Goal: Ask a question

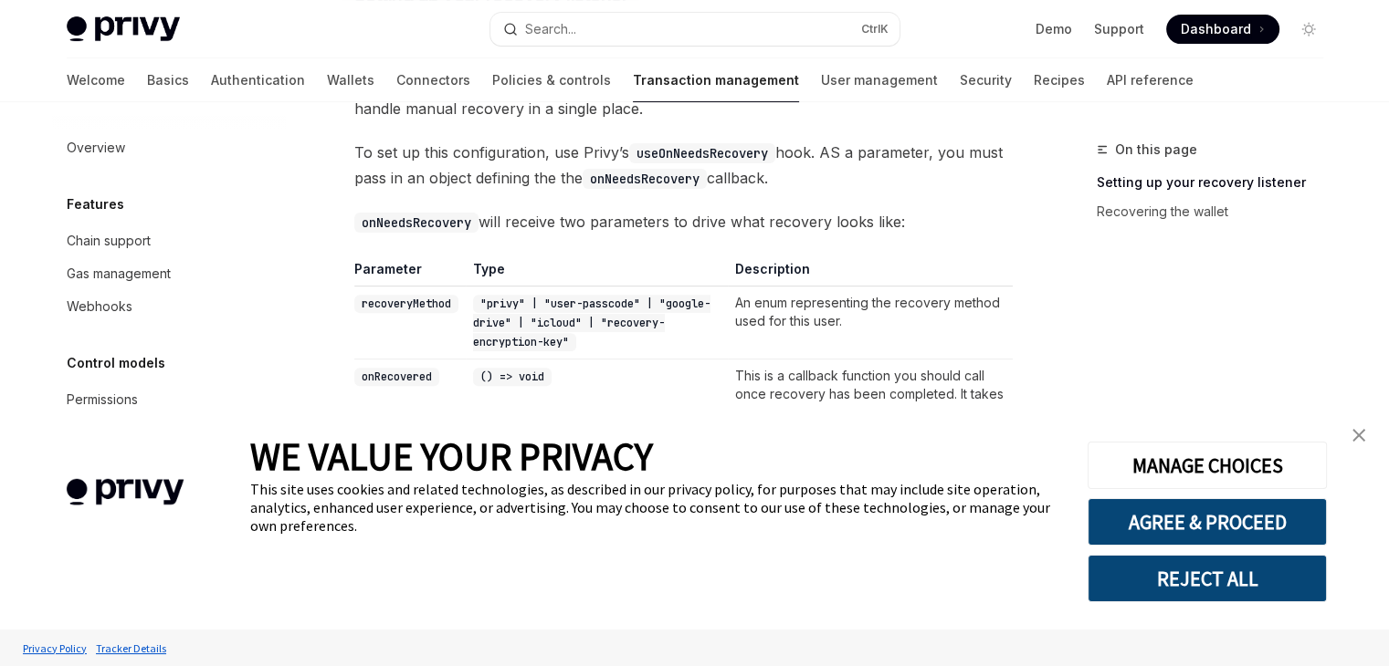
scroll to position [581, 0]
click at [1356, 434] on img "close banner" at bounding box center [1358, 435] width 13 height 13
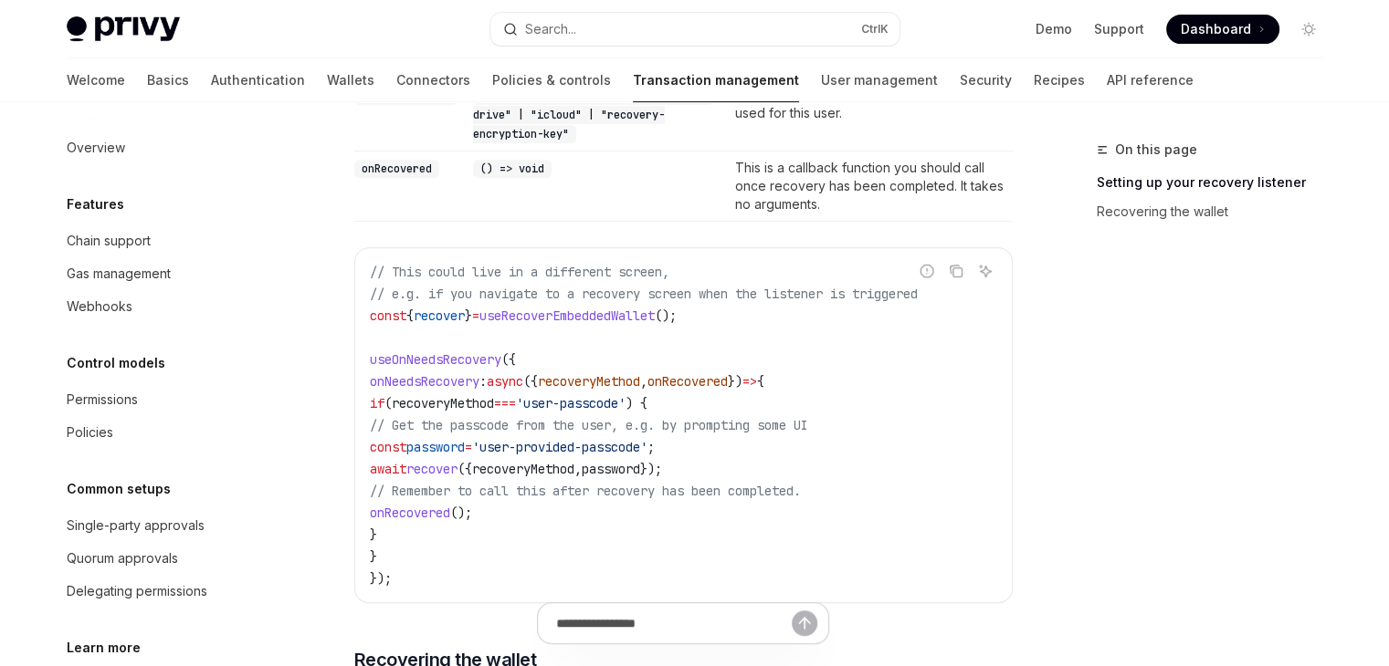
scroll to position [1063, 0]
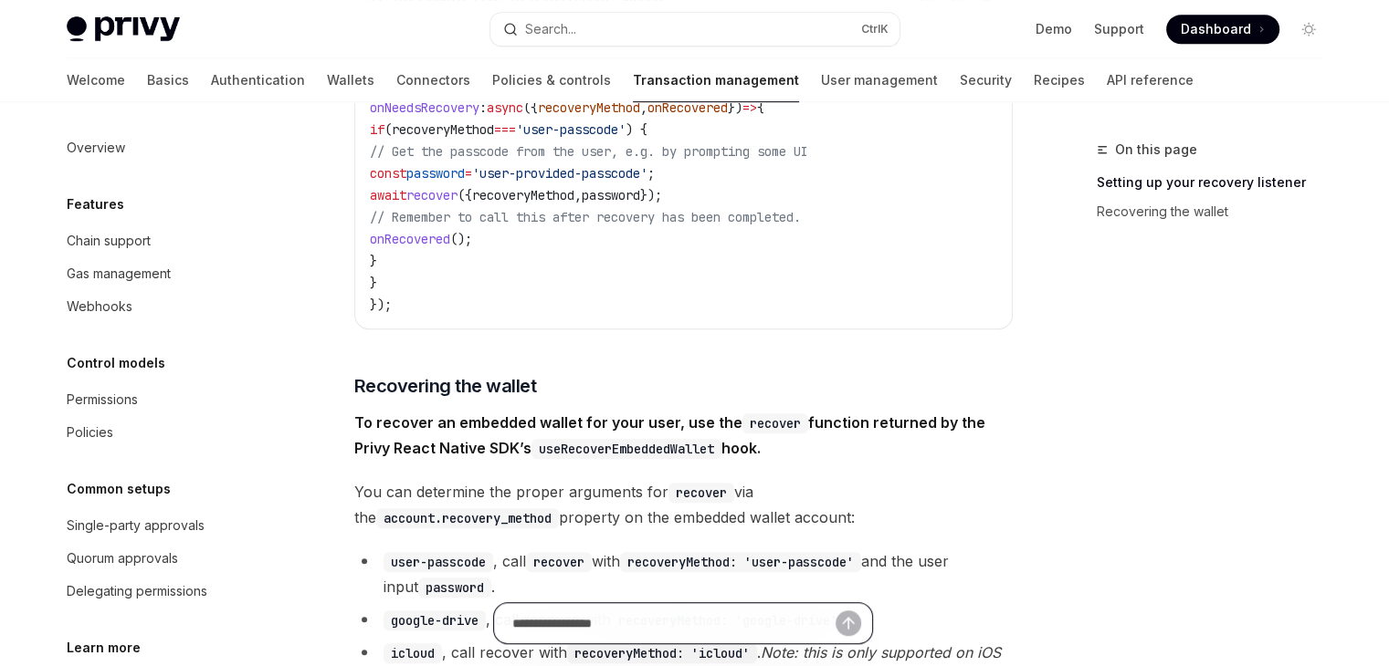
click at [654, 628] on input "Ask a question..." at bounding box center [673, 623] width 323 height 40
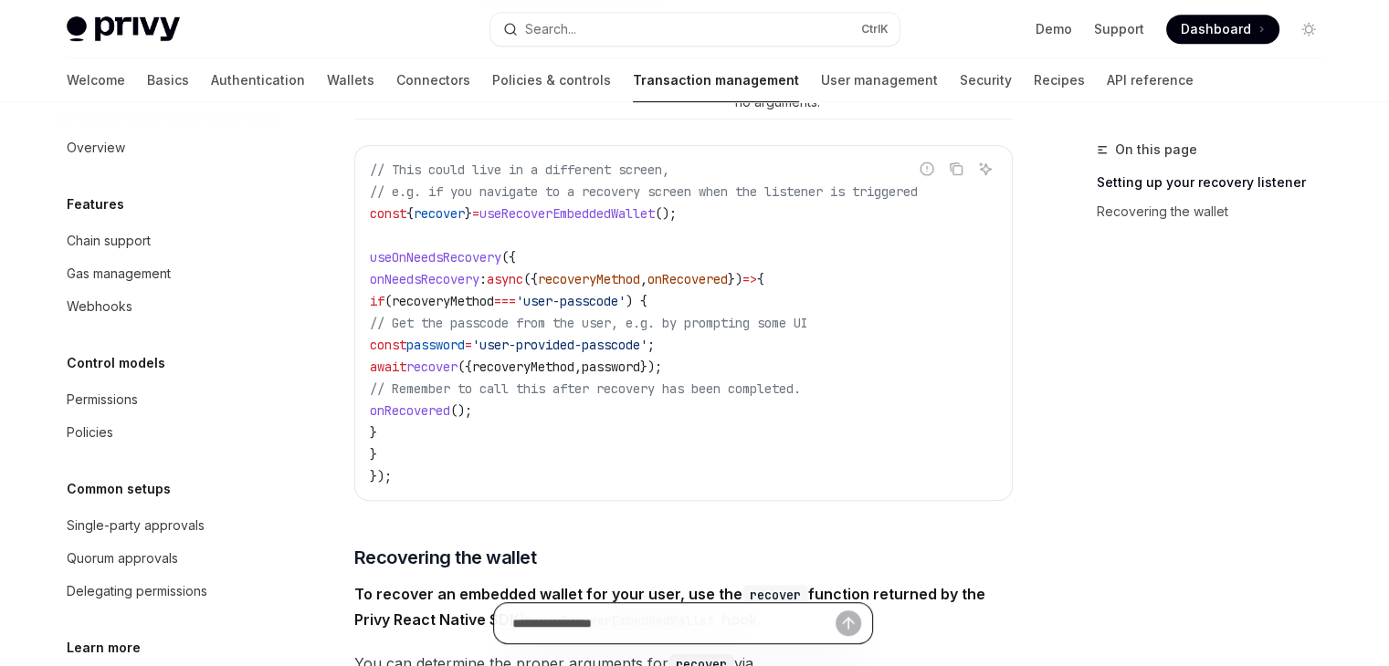
scroll to position [880, 0]
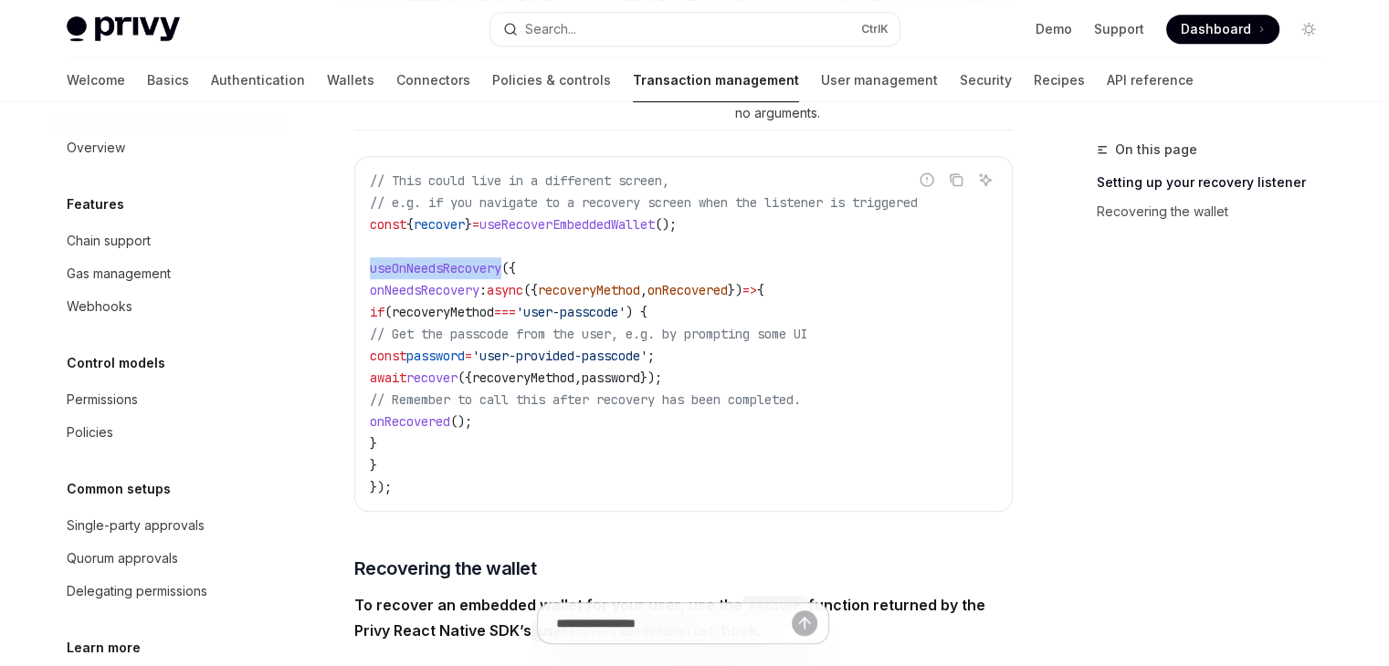
drag, startPoint x: 369, startPoint y: 271, endPoint x: 507, endPoint y: 258, distance: 138.4
click at [507, 258] on code "// This could live in a different screen, // e.g. if you navigate to a recovery…" at bounding box center [683, 334] width 627 height 329
copy span "useOnNeedsRecovery"
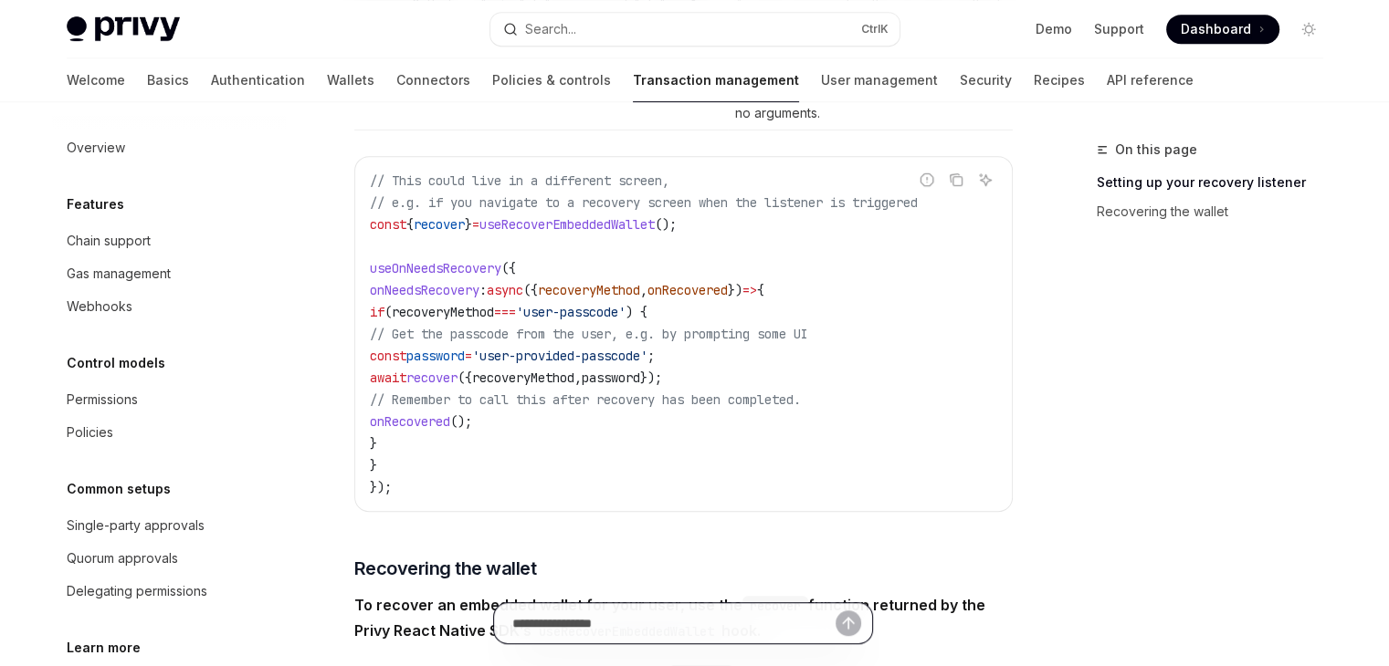
click at [584, 621] on input "Ask a question..." at bounding box center [673, 623] width 323 height 40
paste input "**********"
type input "**********"
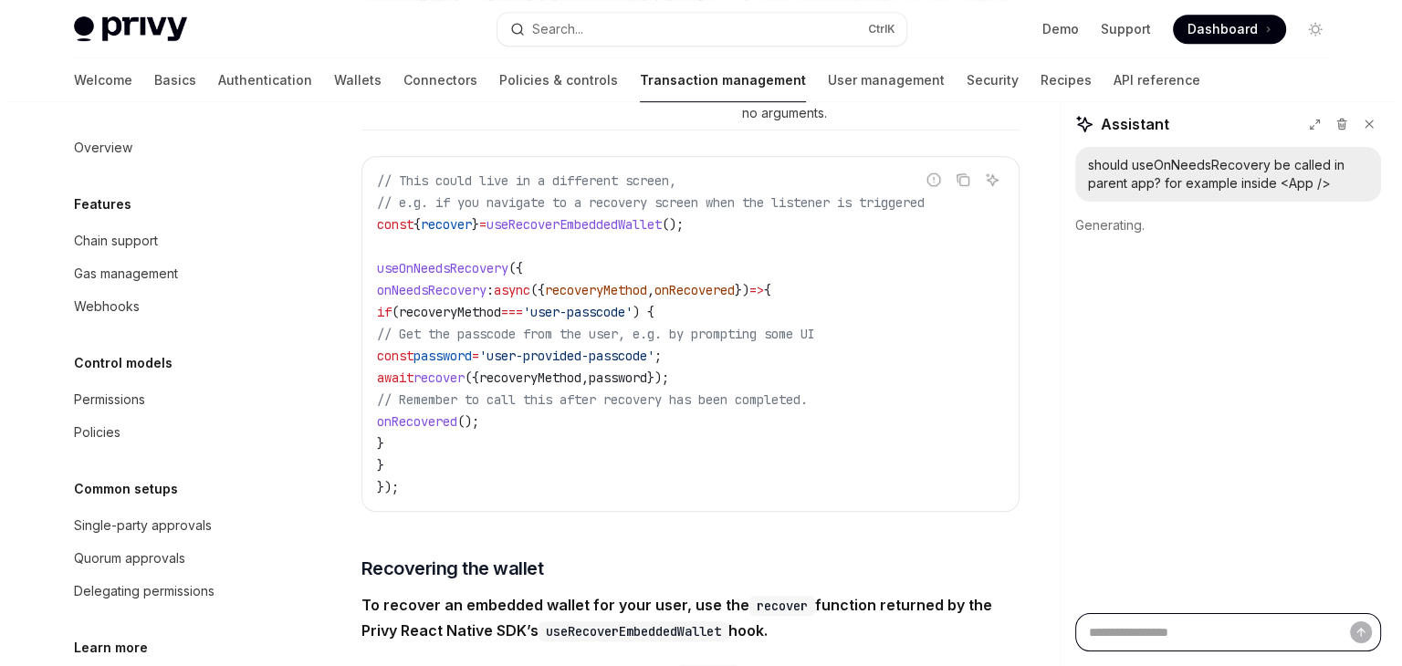
scroll to position [0, 0]
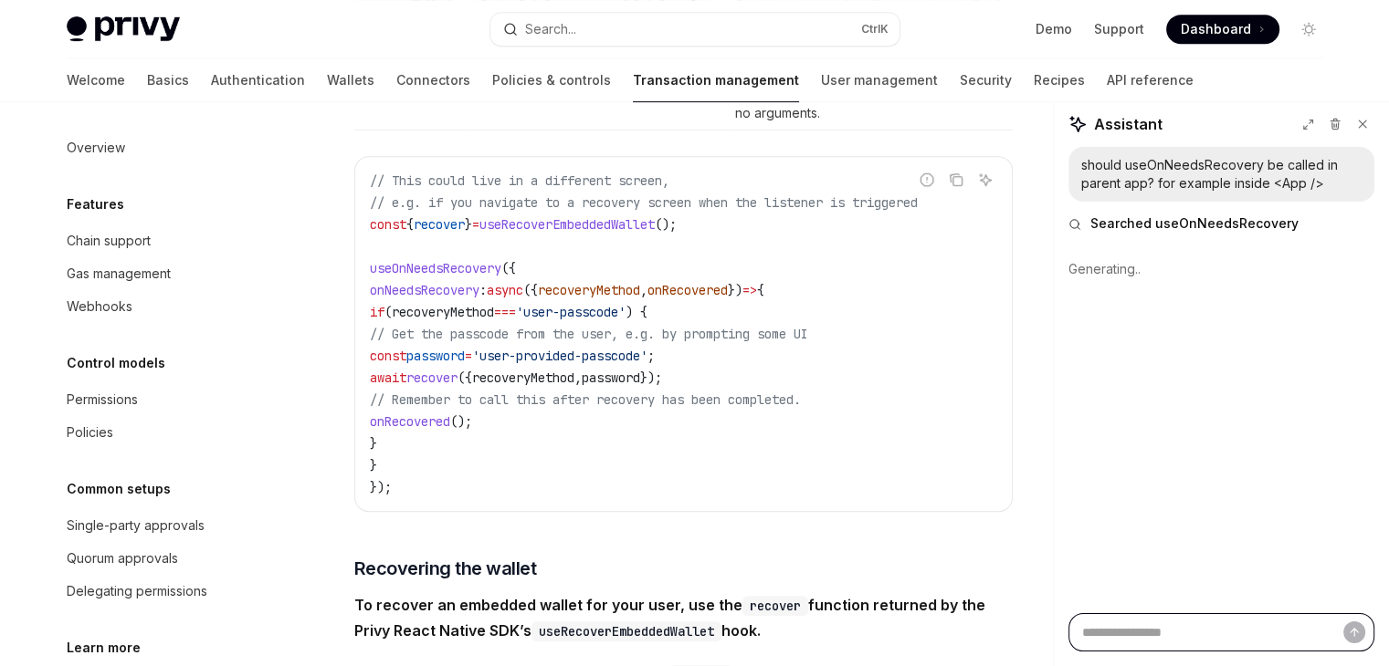
type textarea "*"
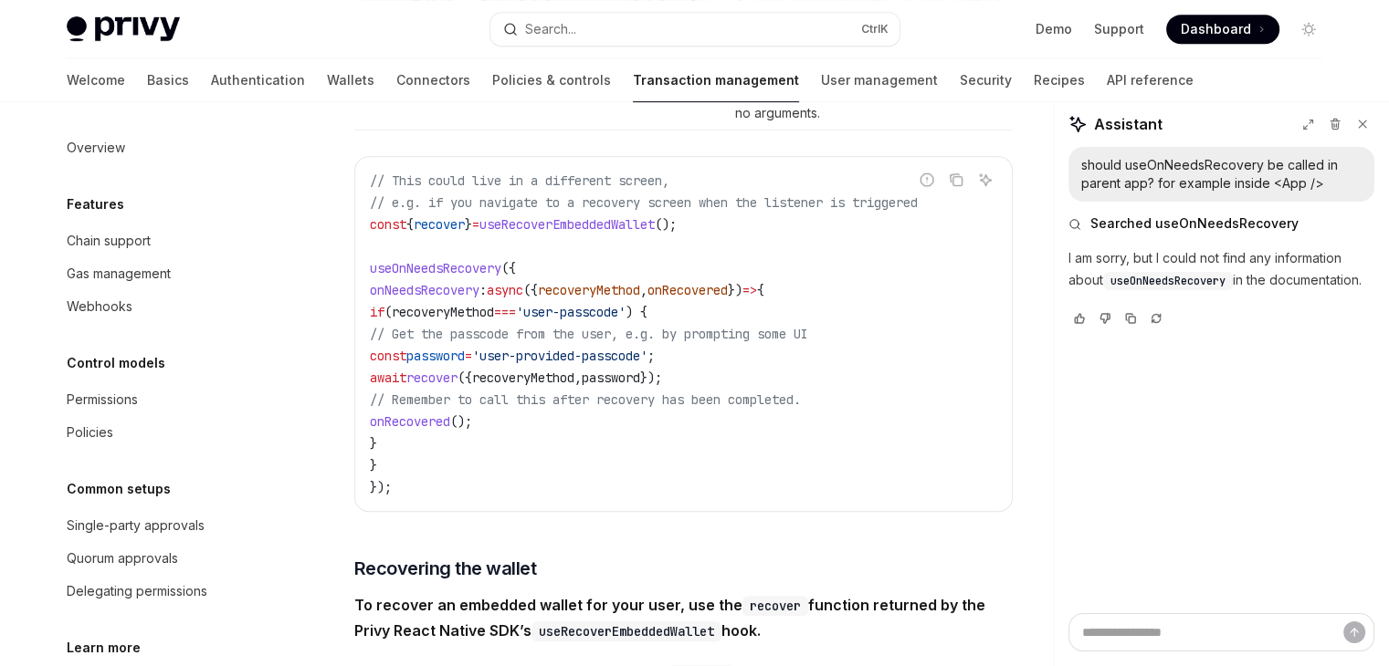
click at [1075, 187] on div "should useOnNeedsRecovery be called in parent app? for example inside <App />" at bounding box center [1221, 174] width 306 height 55
drag, startPoint x: 1079, startPoint y: 182, endPoint x: 1097, endPoint y: 162, distance: 27.1
click at [1097, 162] on div "should useOnNeedsRecovery be called in parent app? for example inside <App />" at bounding box center [1221, 174] width 306 height 55
click at [1076, 153] on div "should useOnNeedsRecovery be called in parent app? for example inside <App />" at bounding box center [1221, 174] width 306 height 55
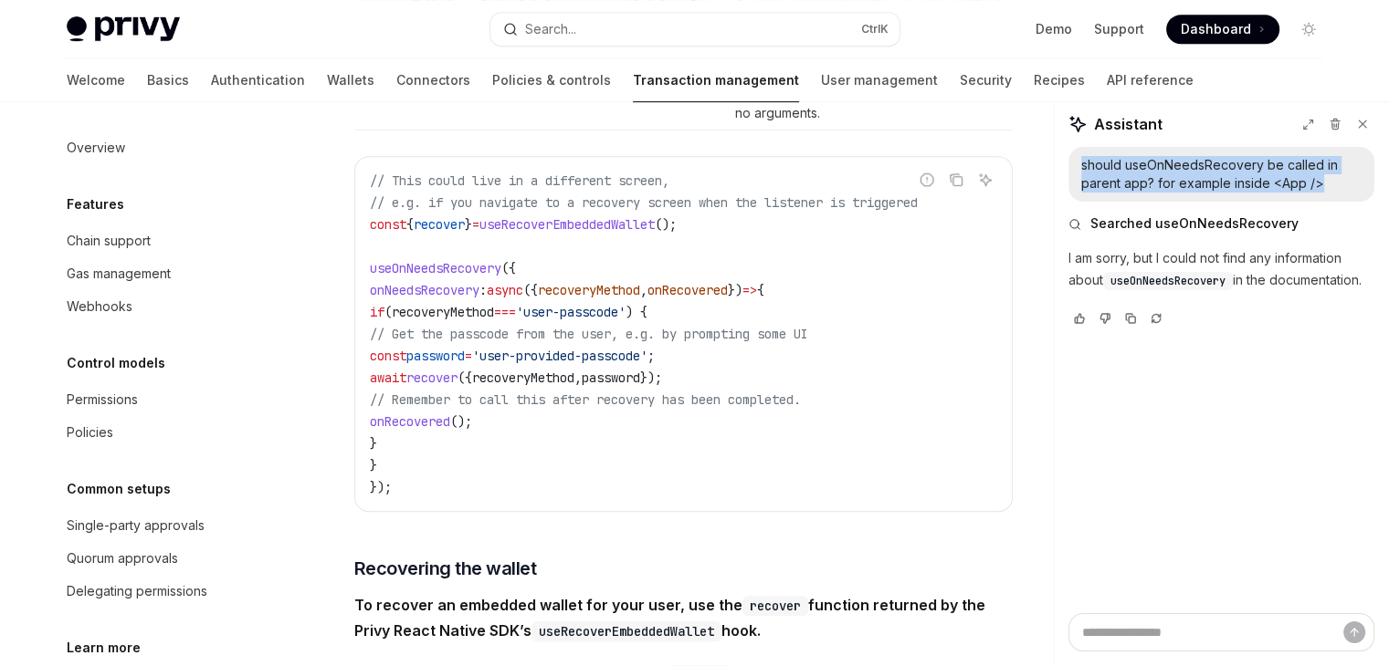
drag, startPoint x: 1081, startPoint y: 170, endPoint x: 1326, endPoint y: 176, distance: 244.8
click at [1326, 176] on div "should useOnNeedsRecovery be called in parent app? for example inside <App />" at bounding box center [1221, 174] width 280 height 37
copy div "should useOnNeedsRecovery be called in parent app? for example inside <App />"
click at [687, 34] on button "Search... Ctrl K" at bounding box center [694, 29] width 409 height 33
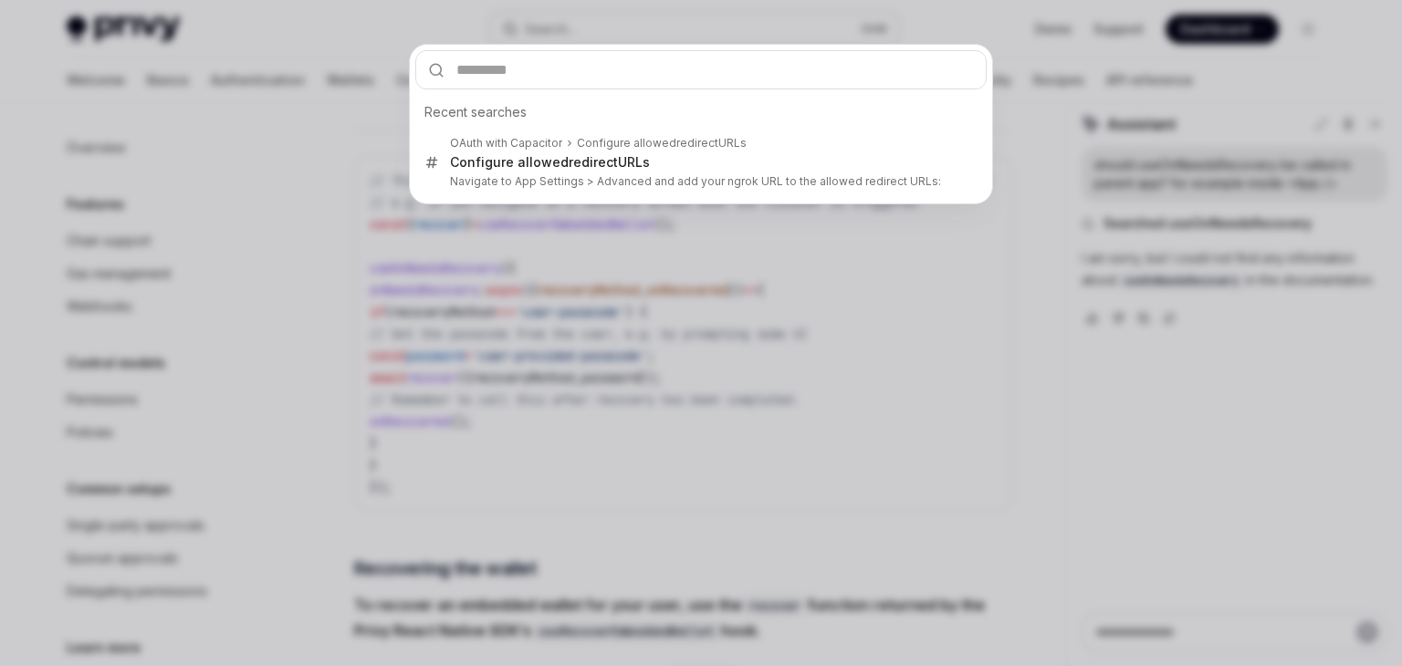
type input "**********"
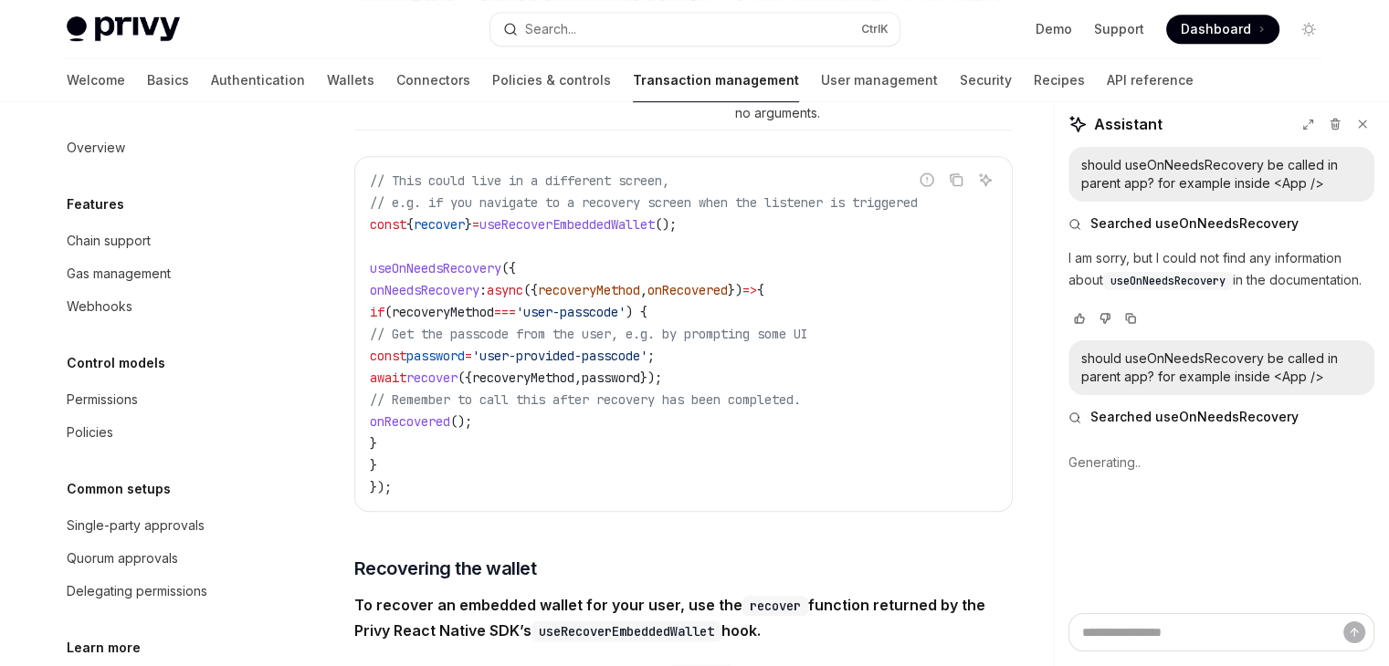
scroll to position [29, 0]
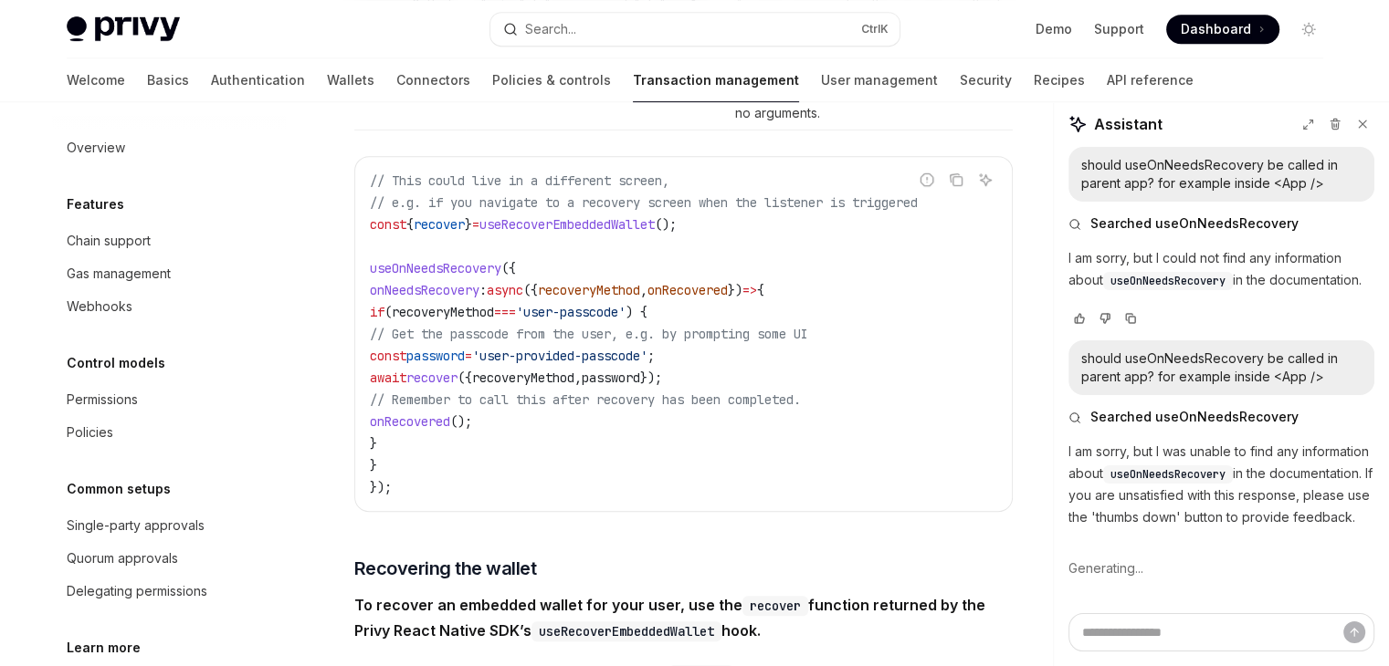
type textarea "*"
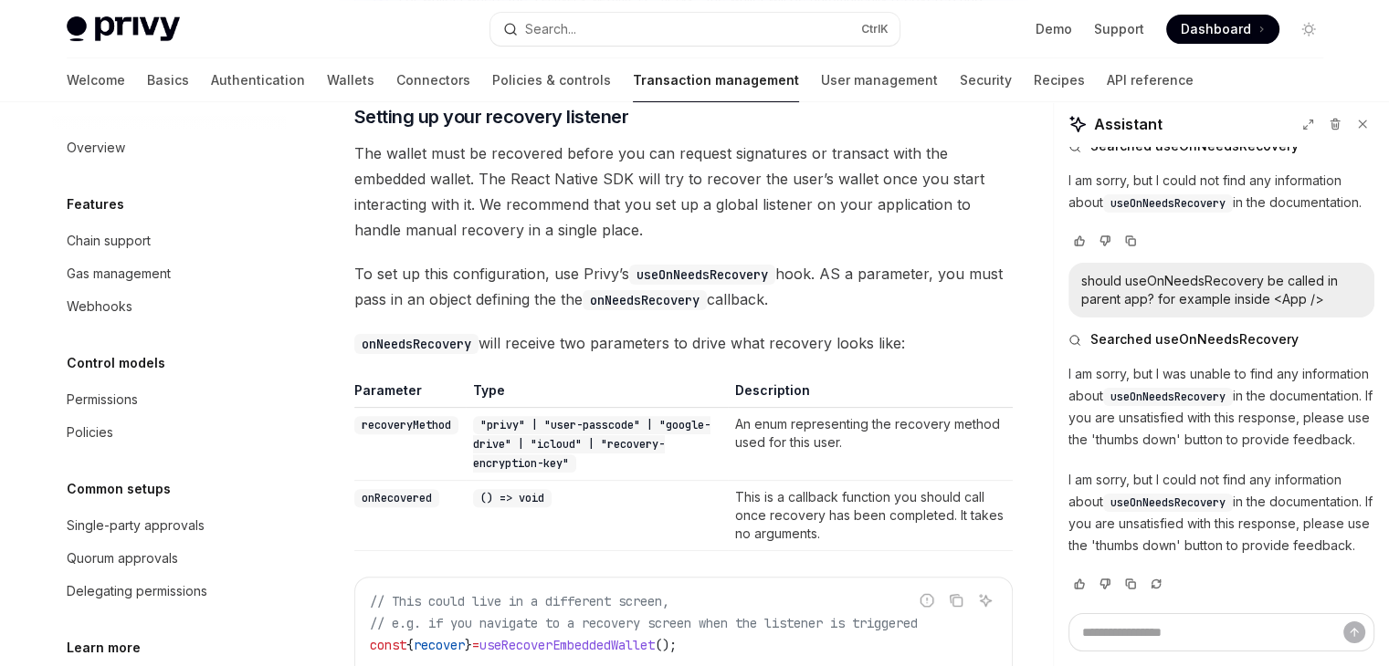
scroll to position [460, 0]
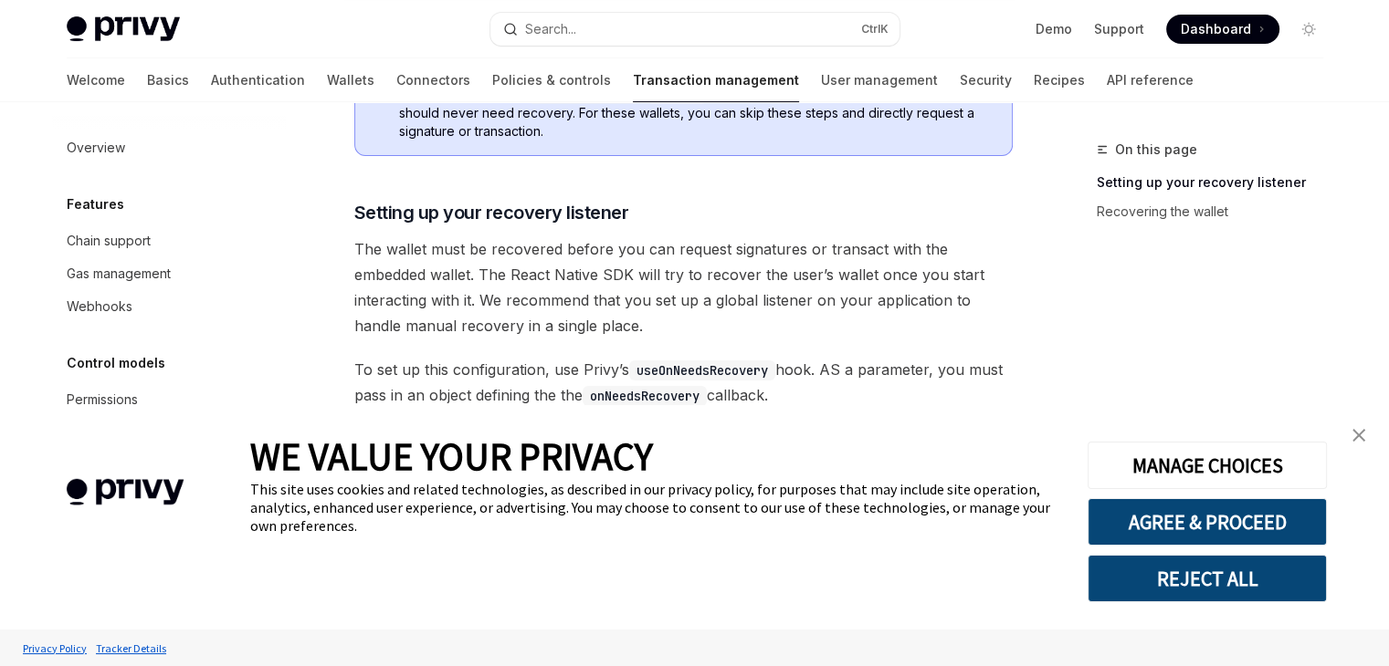
scroll to position [364, 0]
click at [1366, 430] on link "close banner" at bounding box center [1358, 435] width 37 height 37
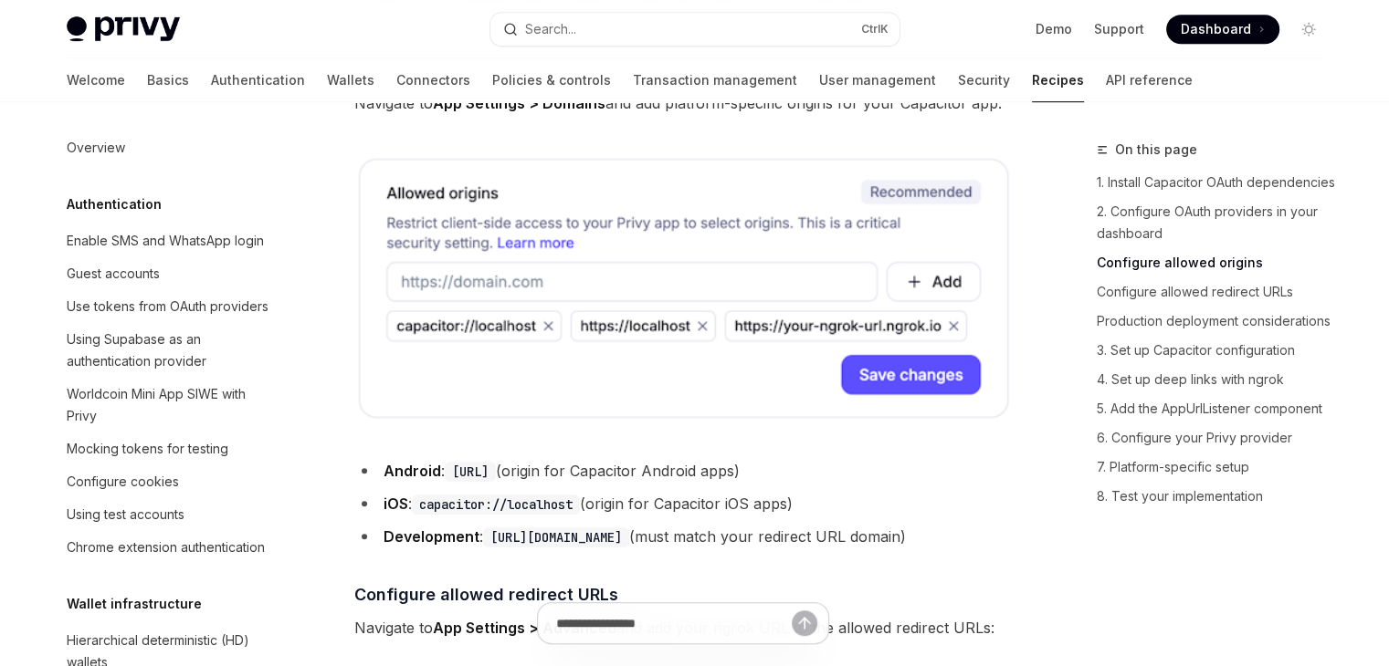
scroll to position [2218, 0]
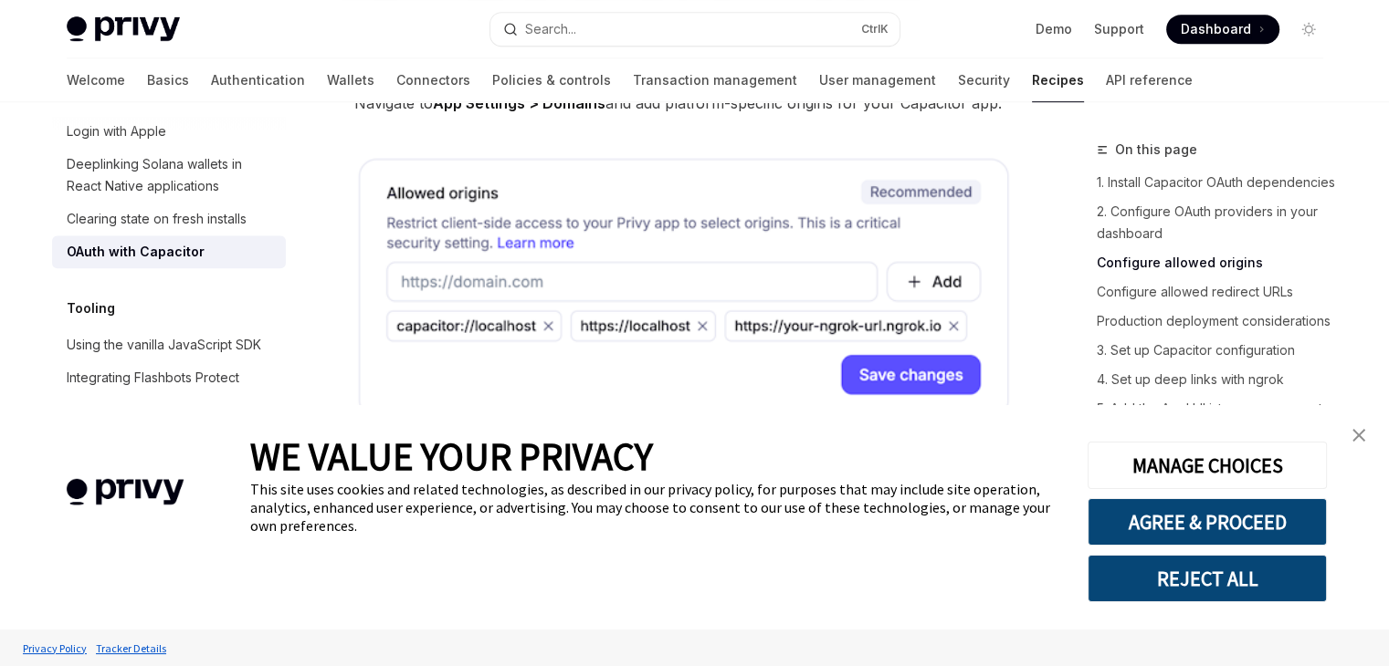
type textarea "*"
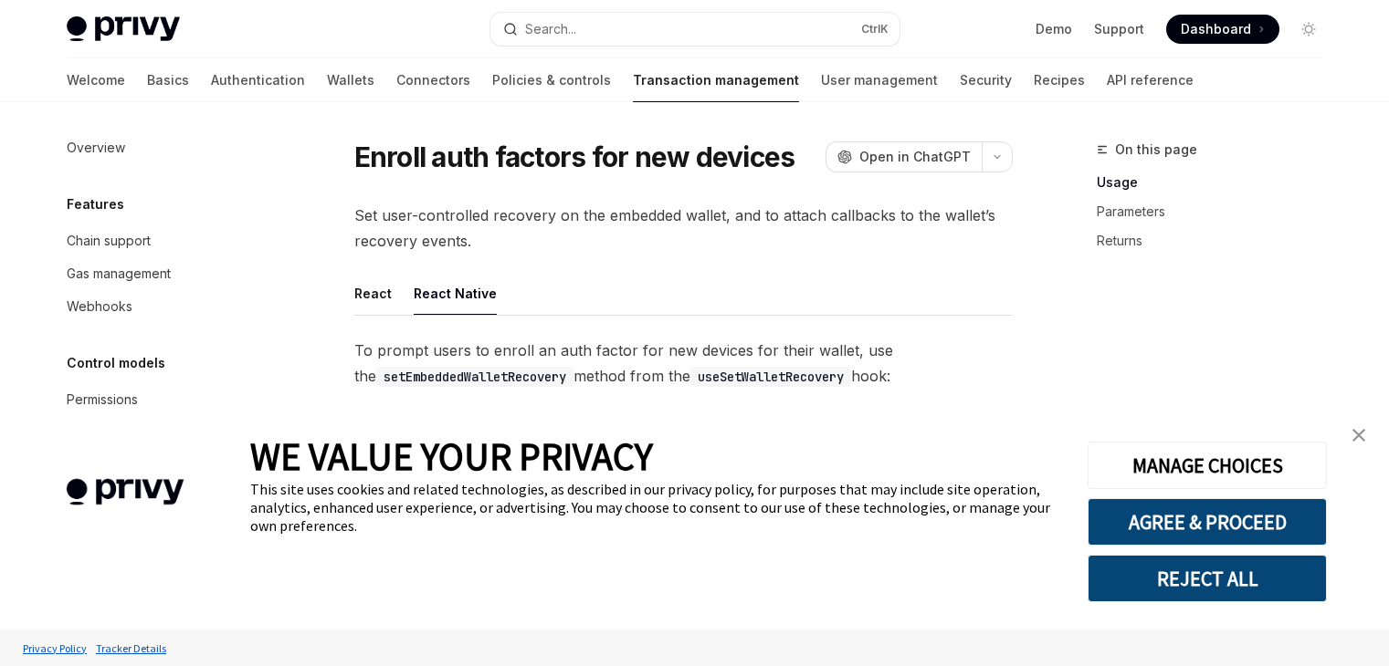
type textarea "*"
